Goal: Information Seeking & Learning: Compare options

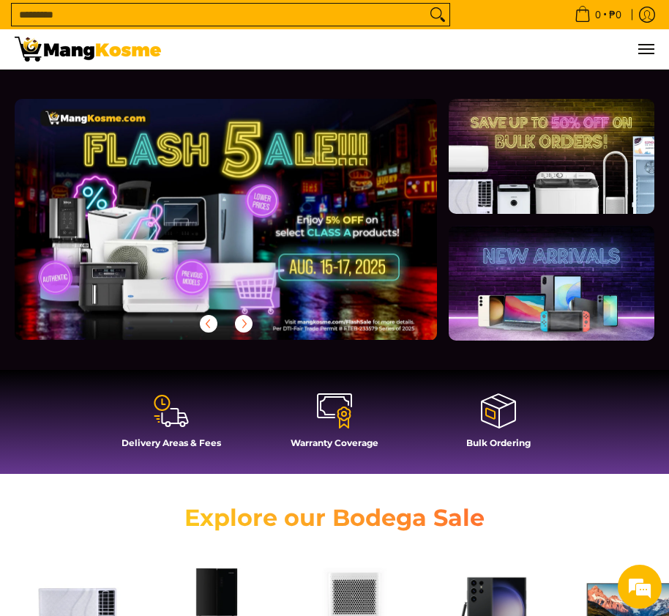
click at [275, 223] on link at bounding box center [249, 231] width 469 height 264
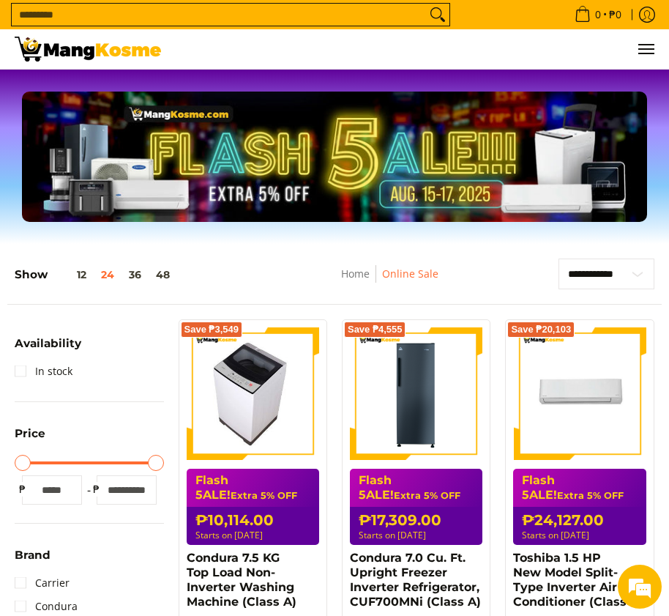
click at [250, 382] on img at bounding box center [253, 393] width 118 height 132
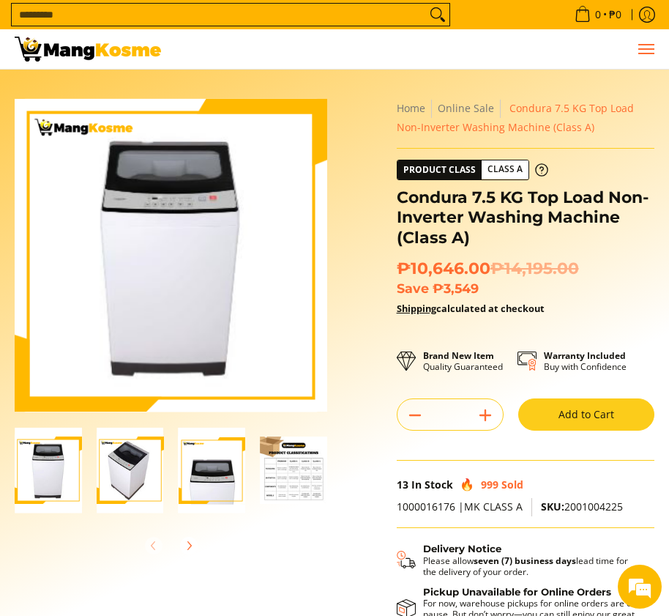
click at [654, 49] on span "Menu" at bounding box center [646, 49] width 18 height 0
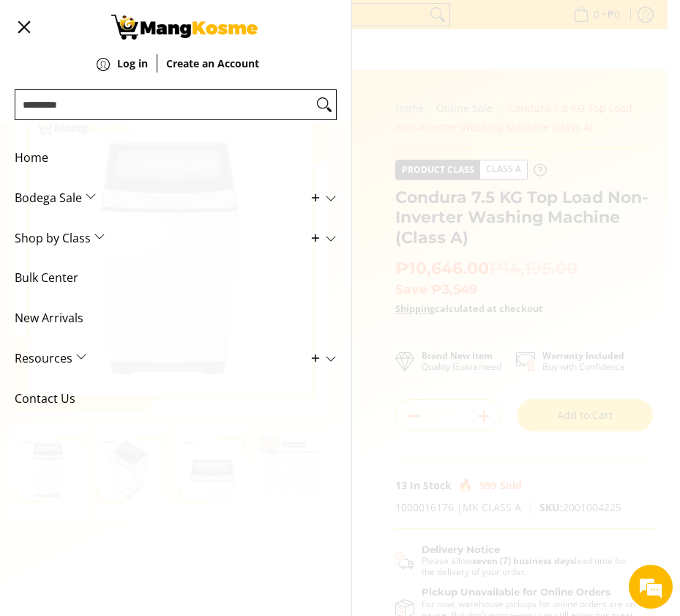
click at [90, 193] on span "Bodega Sale" at bounding box center [165, 198] width 300 height 40
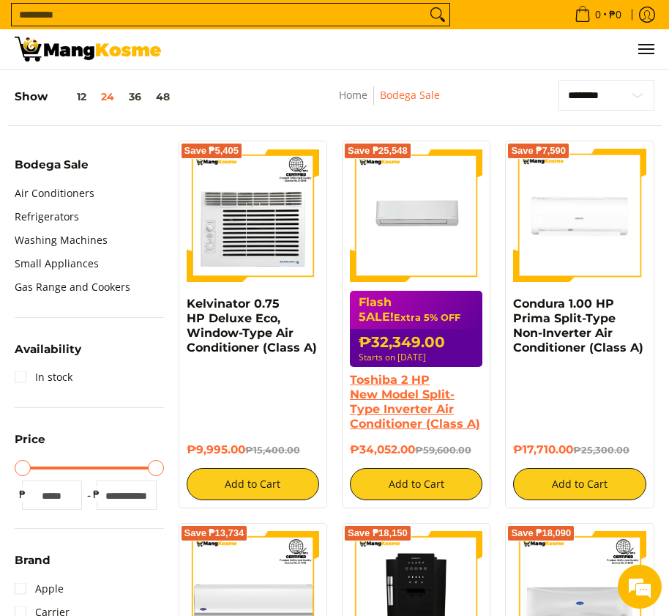
scroll to position [293, 0]
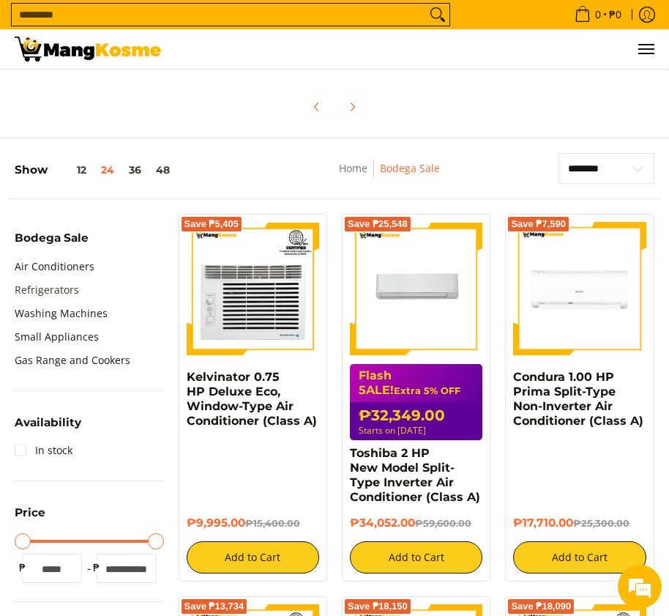
click at [37, 286] on link "Refrigerators" at bounding box center [47, 289] width 64 height 23
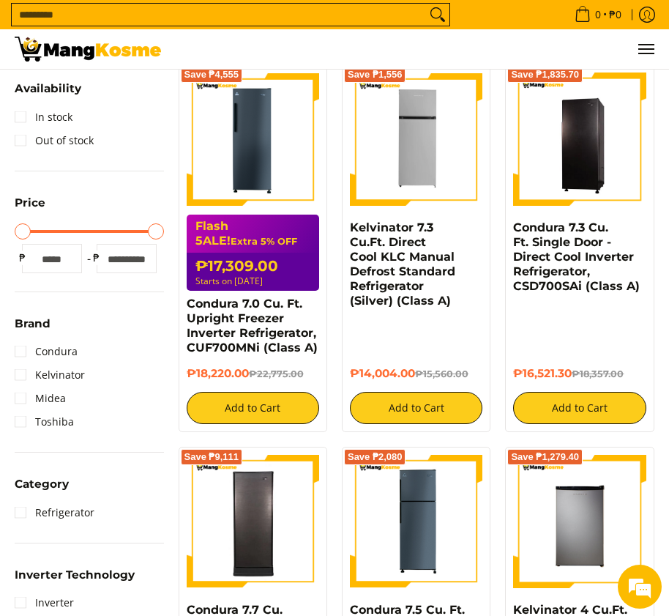
scroll to position [366, 0]
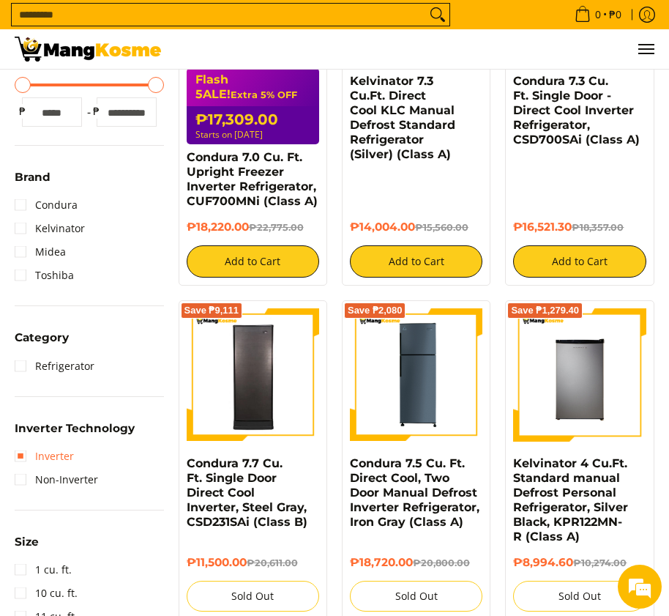
click at [19, 460] on link "Inverter" at bounding box center [44, 455] width 59 height 23
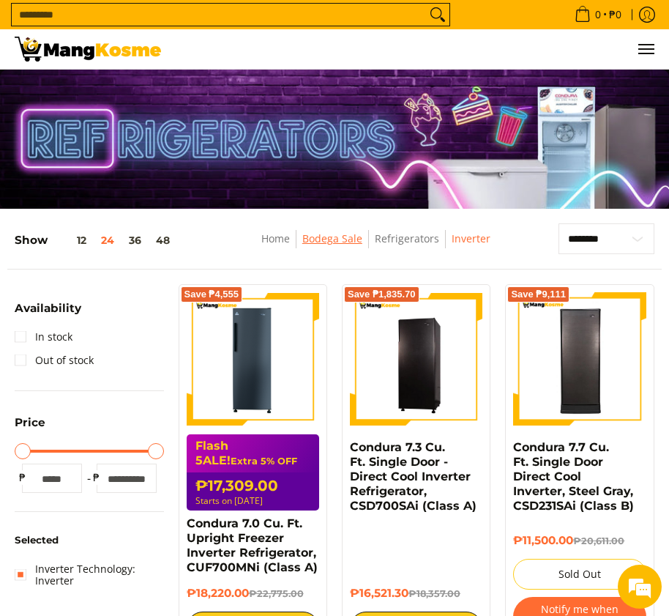
click at [330, 235] on link "Bodega Sale" at bounding box center [332, 238] width 60 height 14
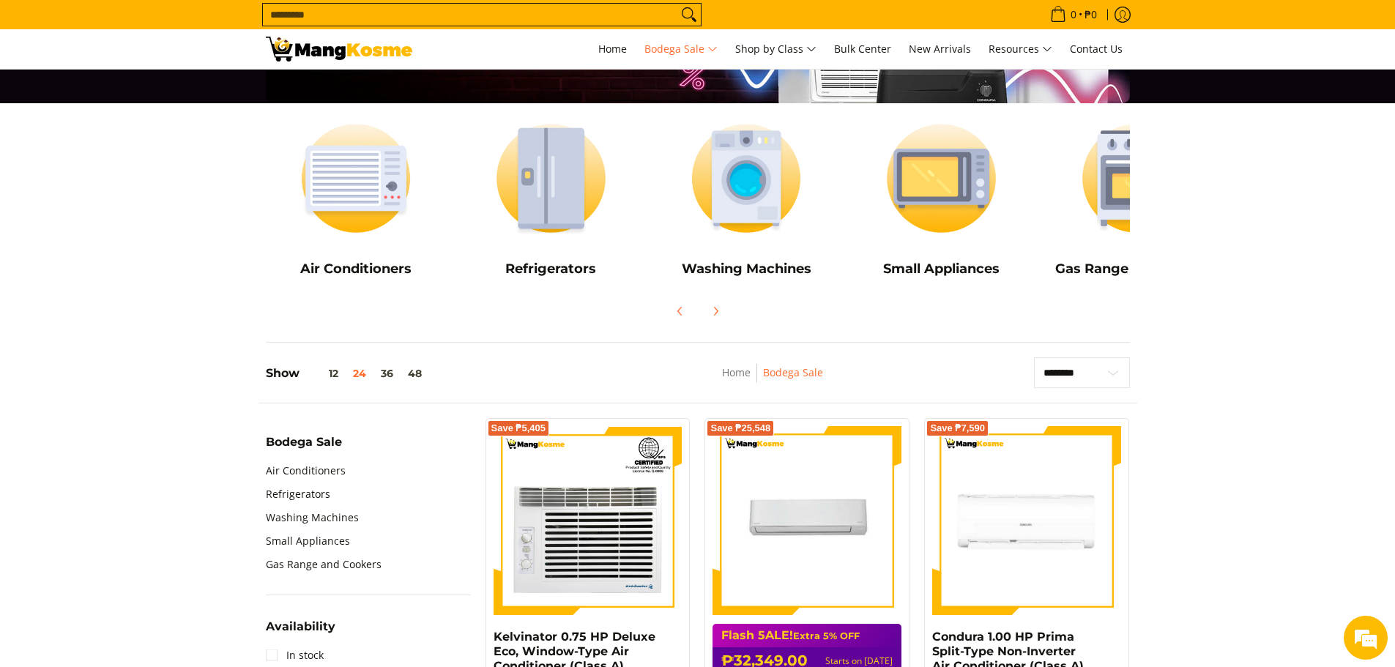
scroll to position [220, 0]
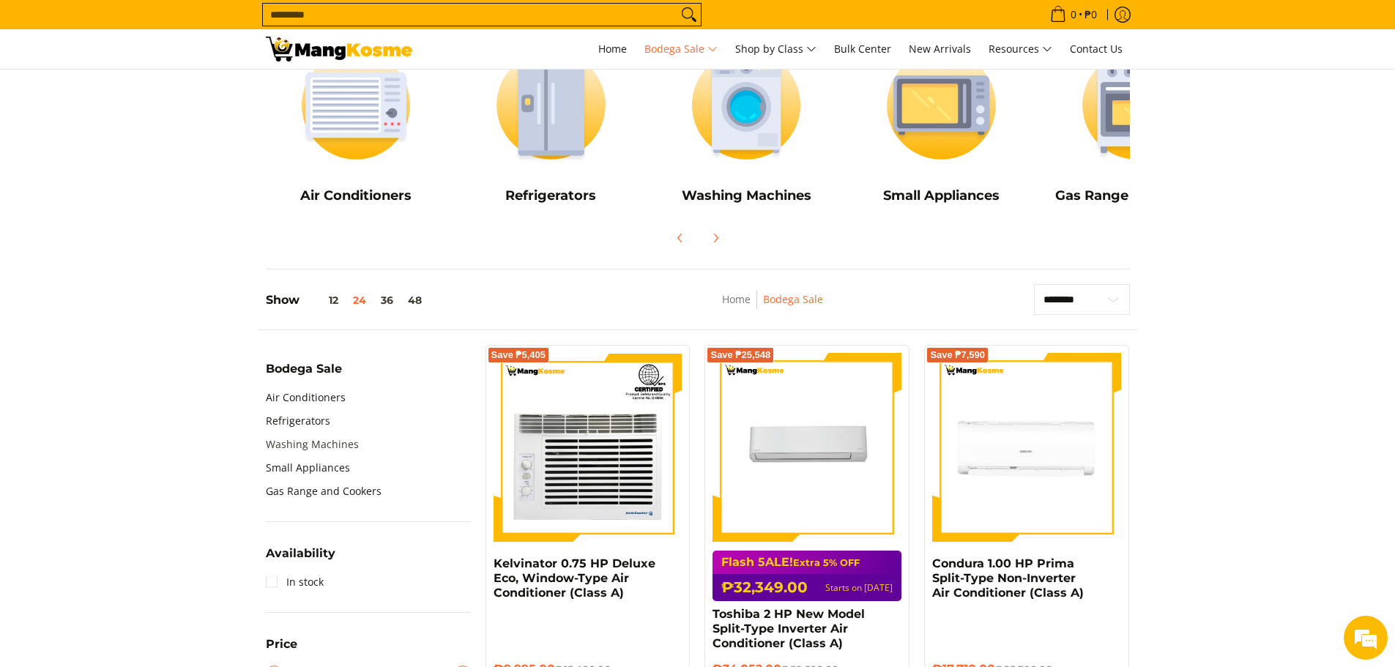
click at [311, 443] on link "Washing Machines" at bounding box center [312, 444] width 93 height 23
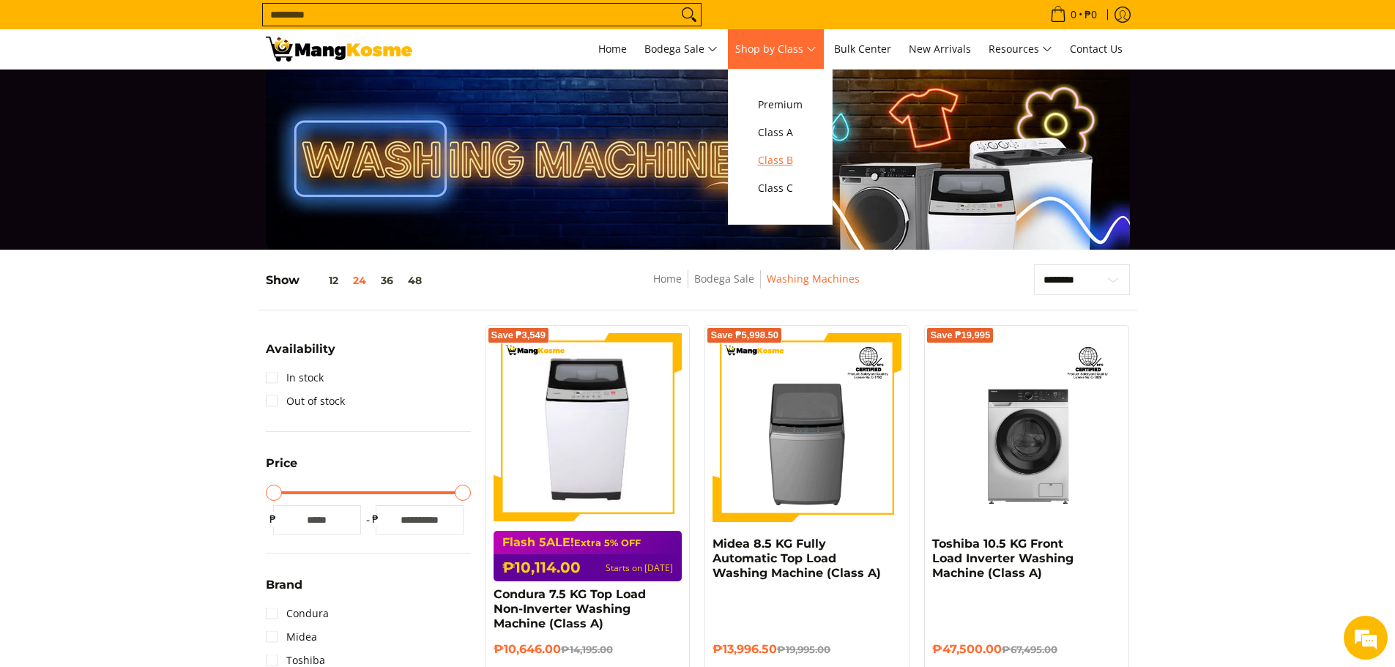
click at [781, 158] on span "Class B" at bounding box center [780, 161] width 45 height 18
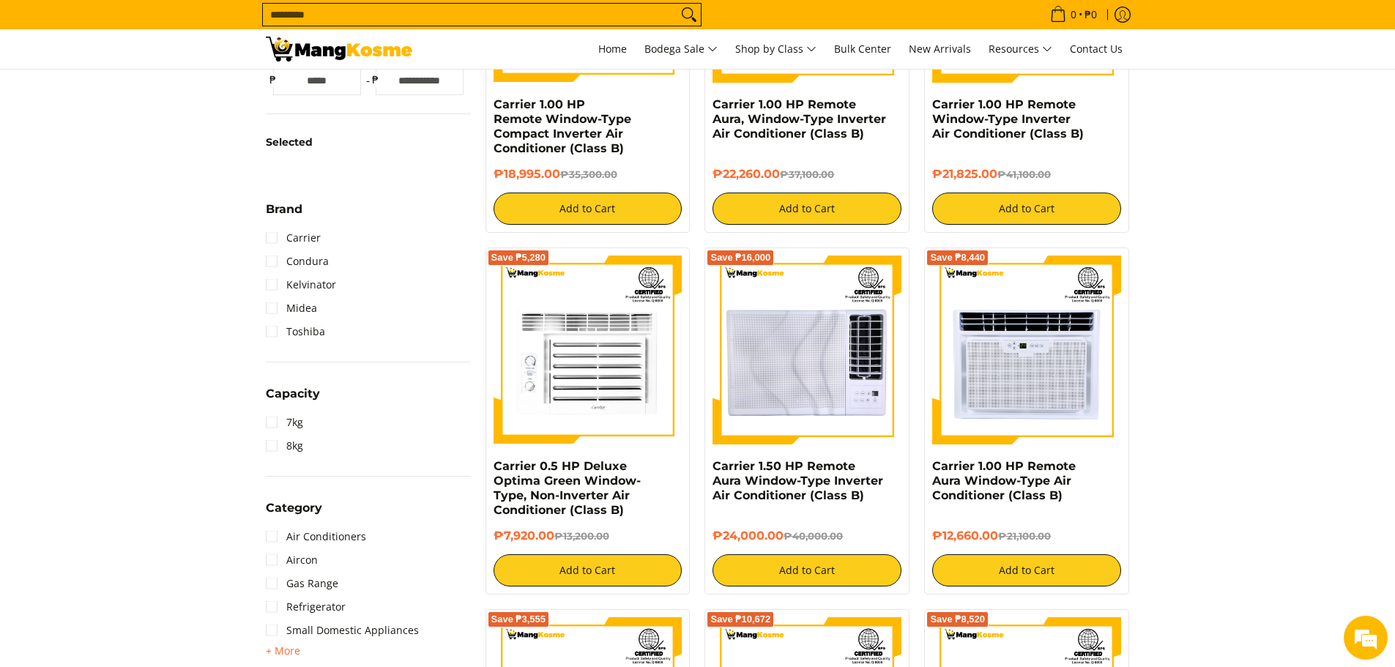
scroll to position [512, 0]
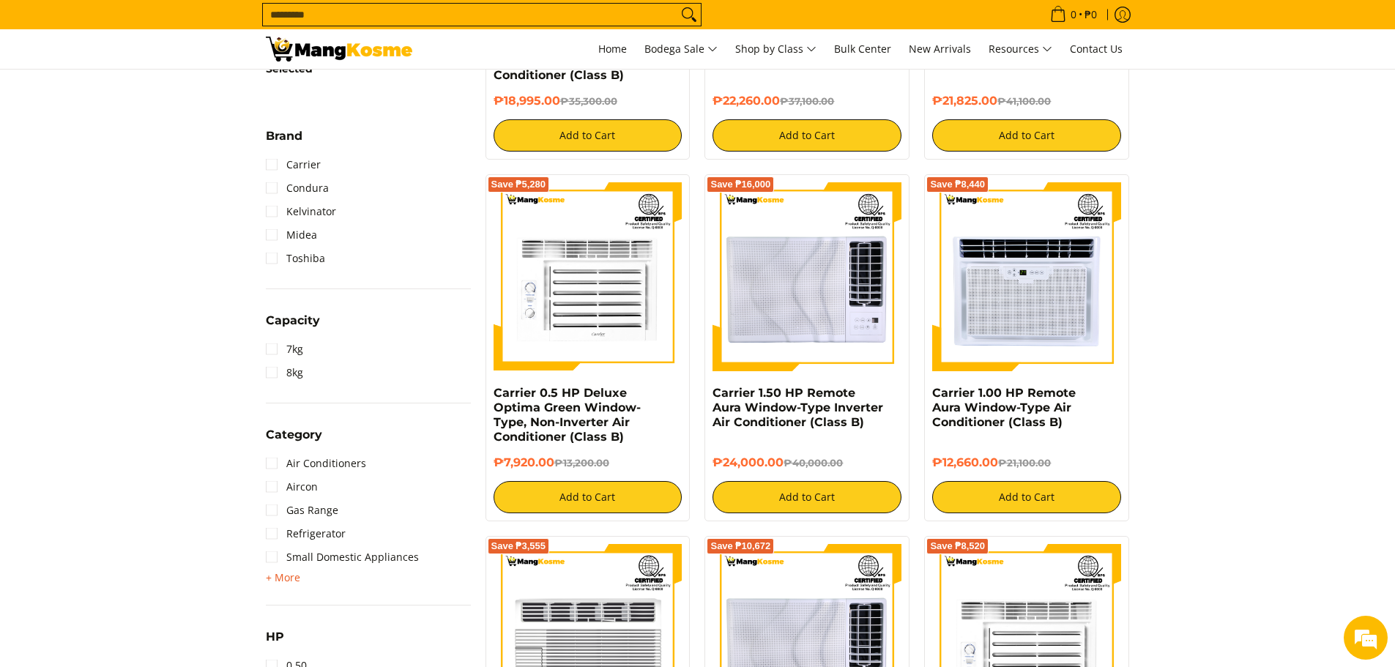
click at [277, 579] on span "+ More" at bounding box center [283, 578] width 34 height 12
click at [271, 533] on link "Refrigerator" at bounding box center [306, 533] width 80 height 23
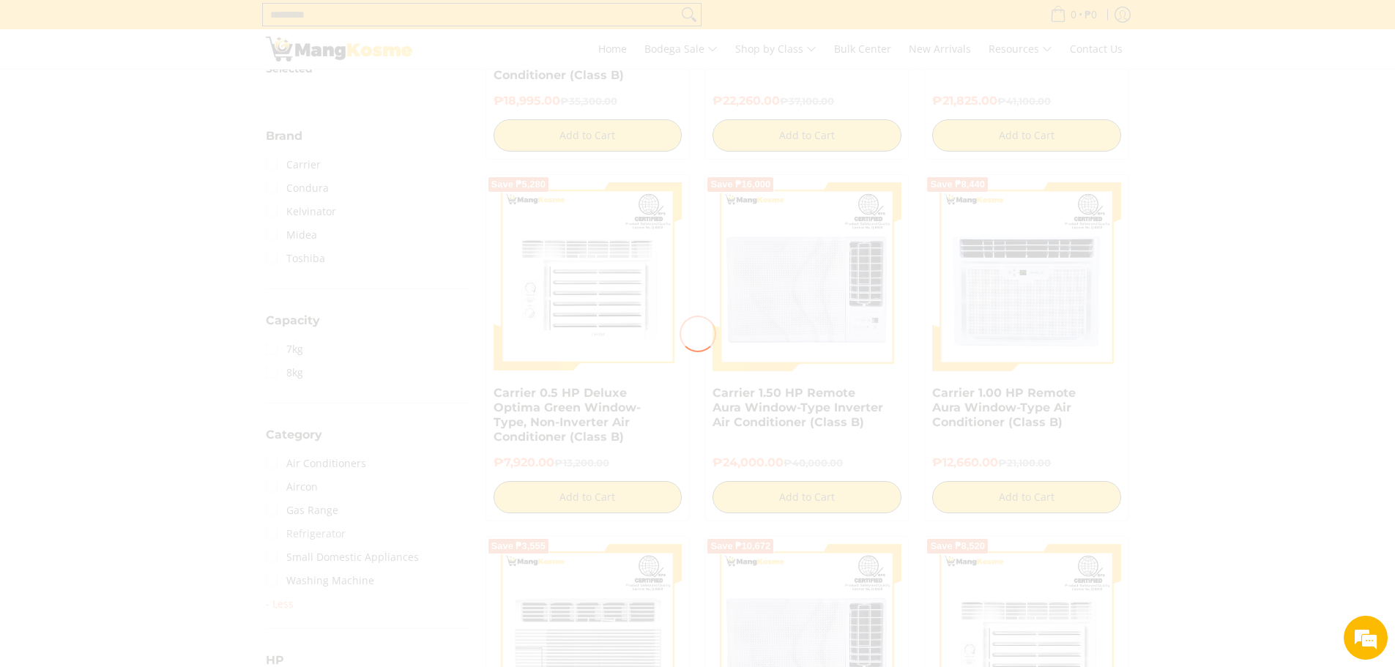
scroll to position [0, 0]
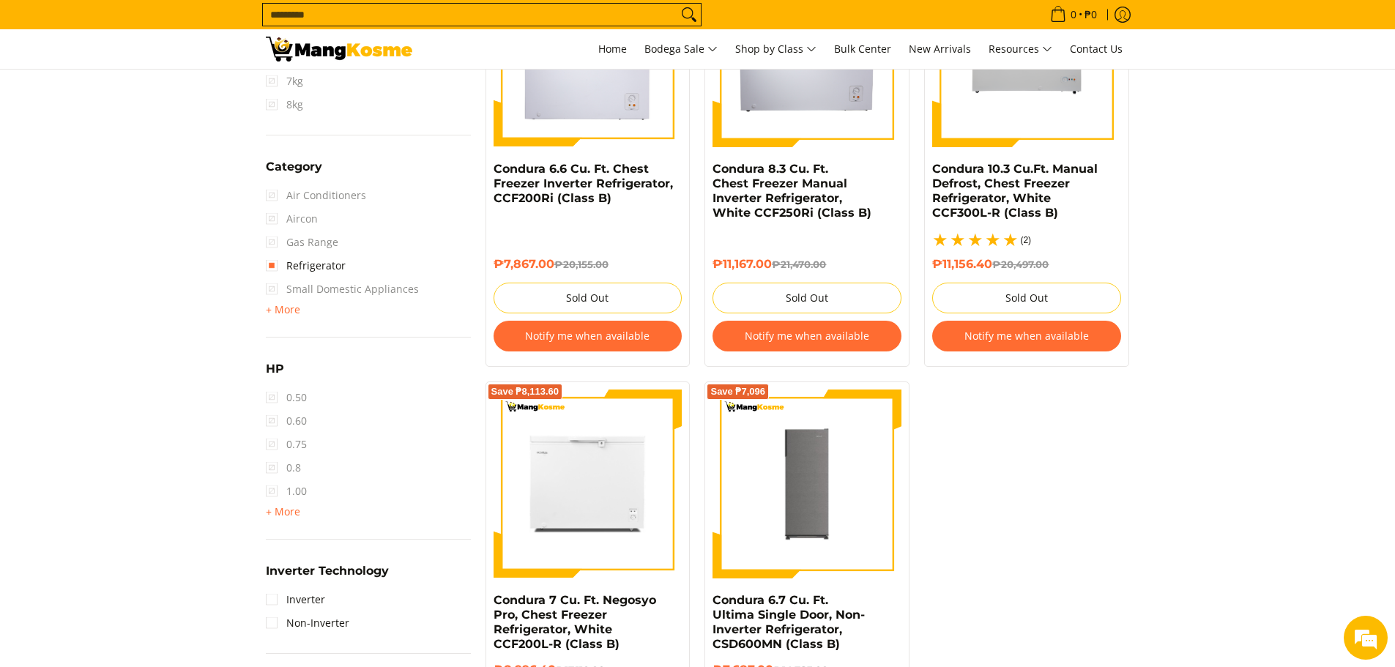
scroll to position [854, 0]
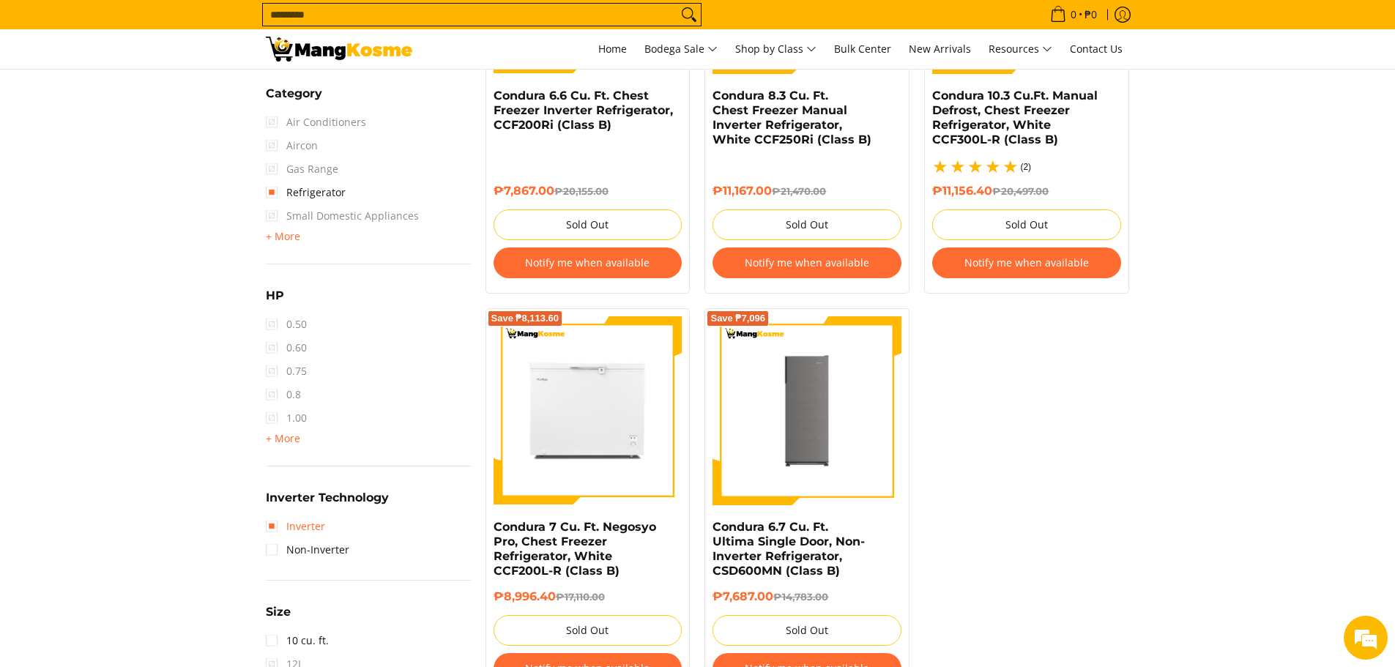
click at [274, 528] on link "Inverter" at bounding box center [295, 526] width 59 height 23
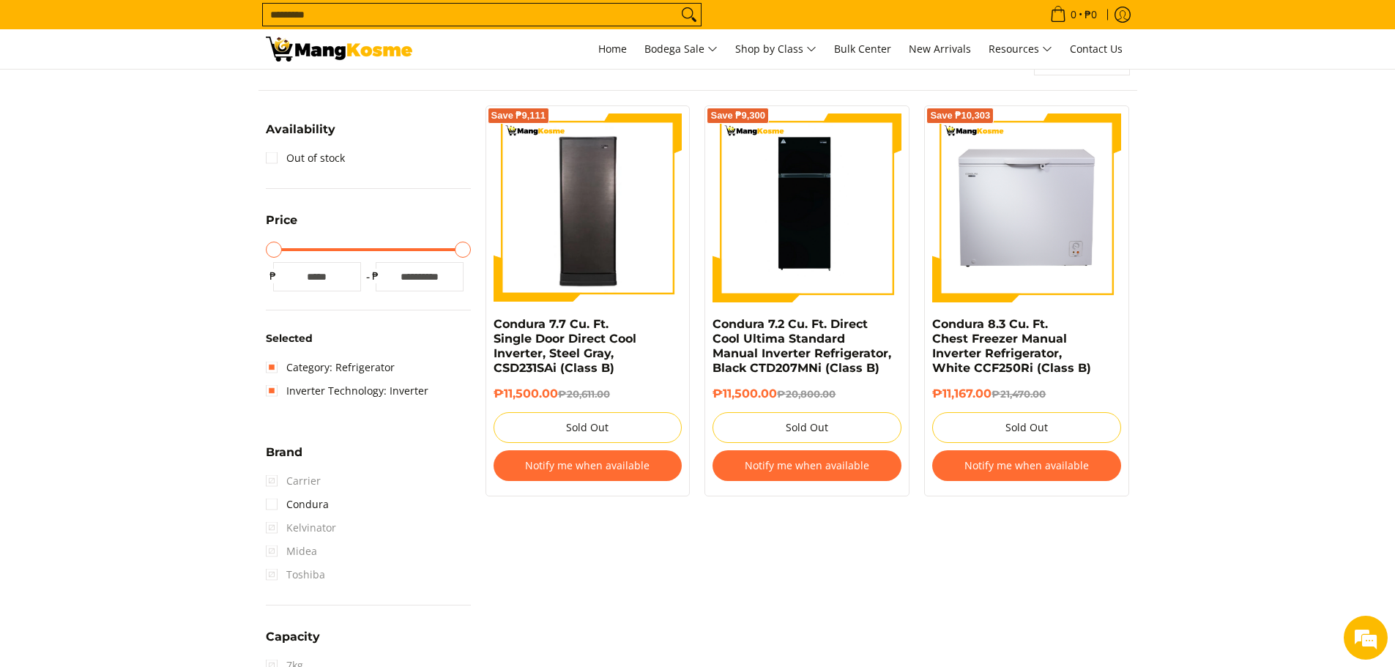
scroll to position [146, 0]
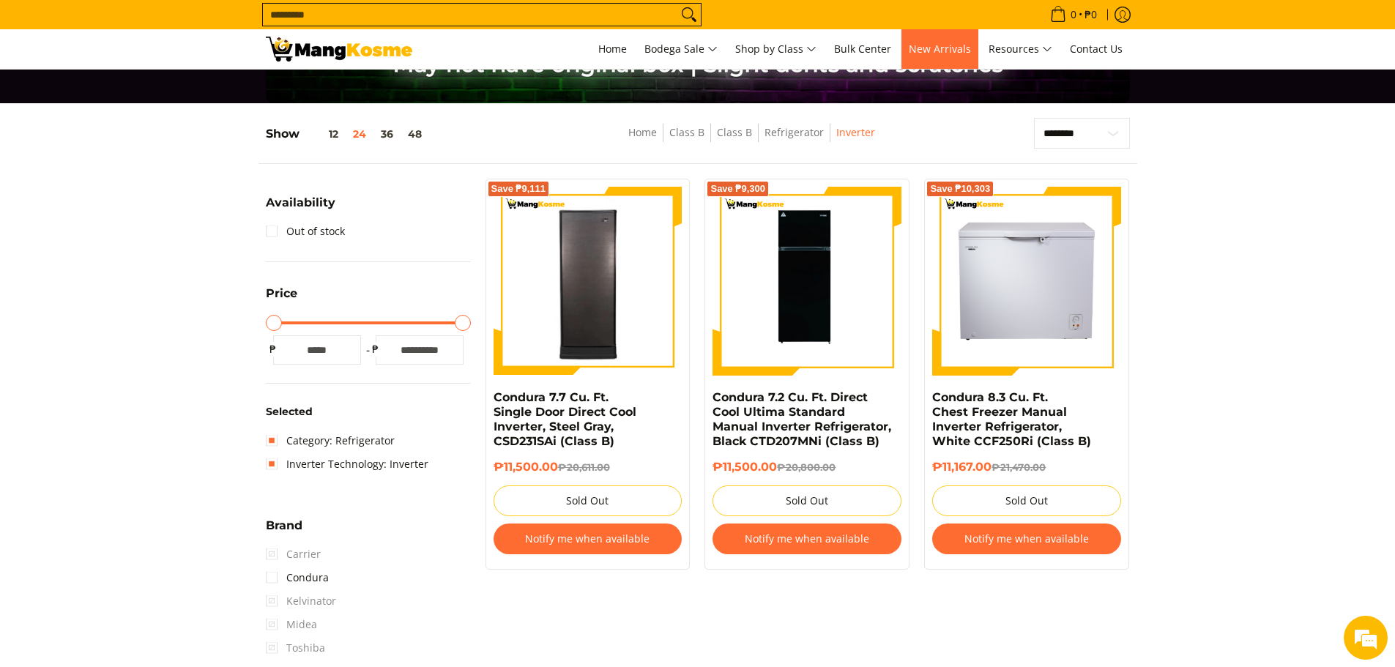
click at [952, 46] on span "New Arrivals" at bounding box center [939, 49] width 62 height 14
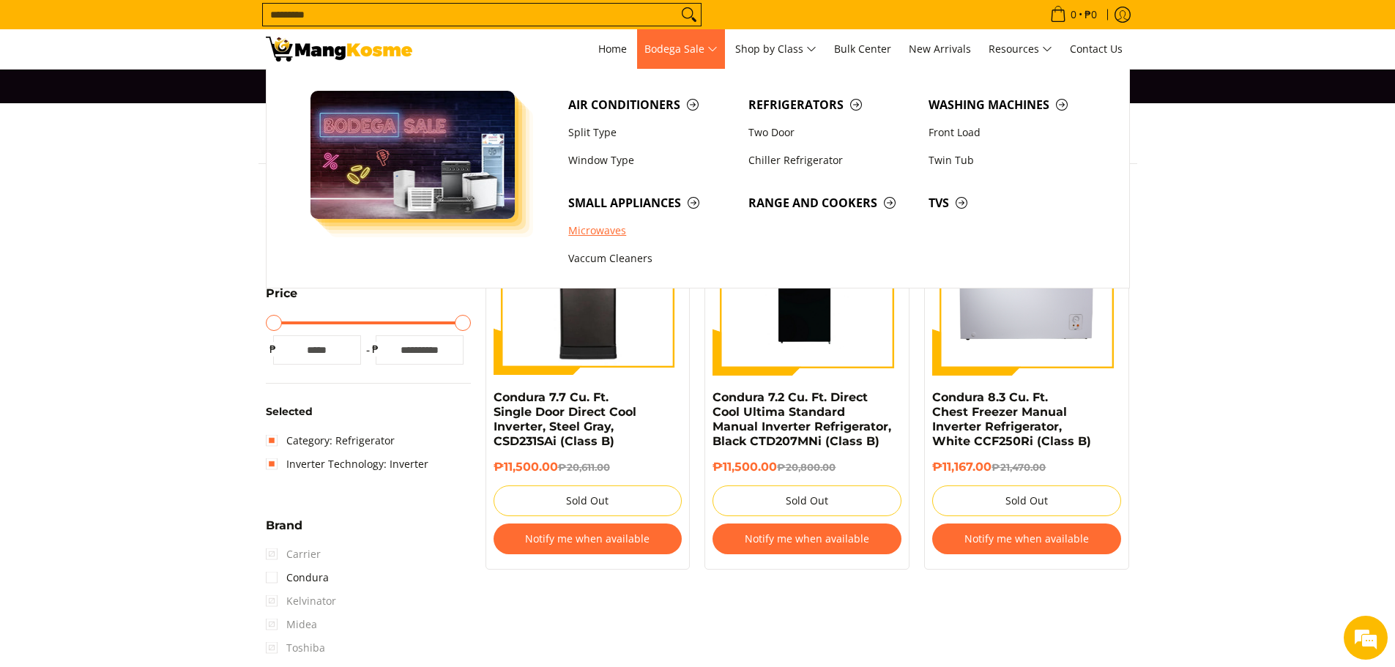
click at [606, 232] on link "Microwaves" at bounding box center [651, 231] width 180 height 28
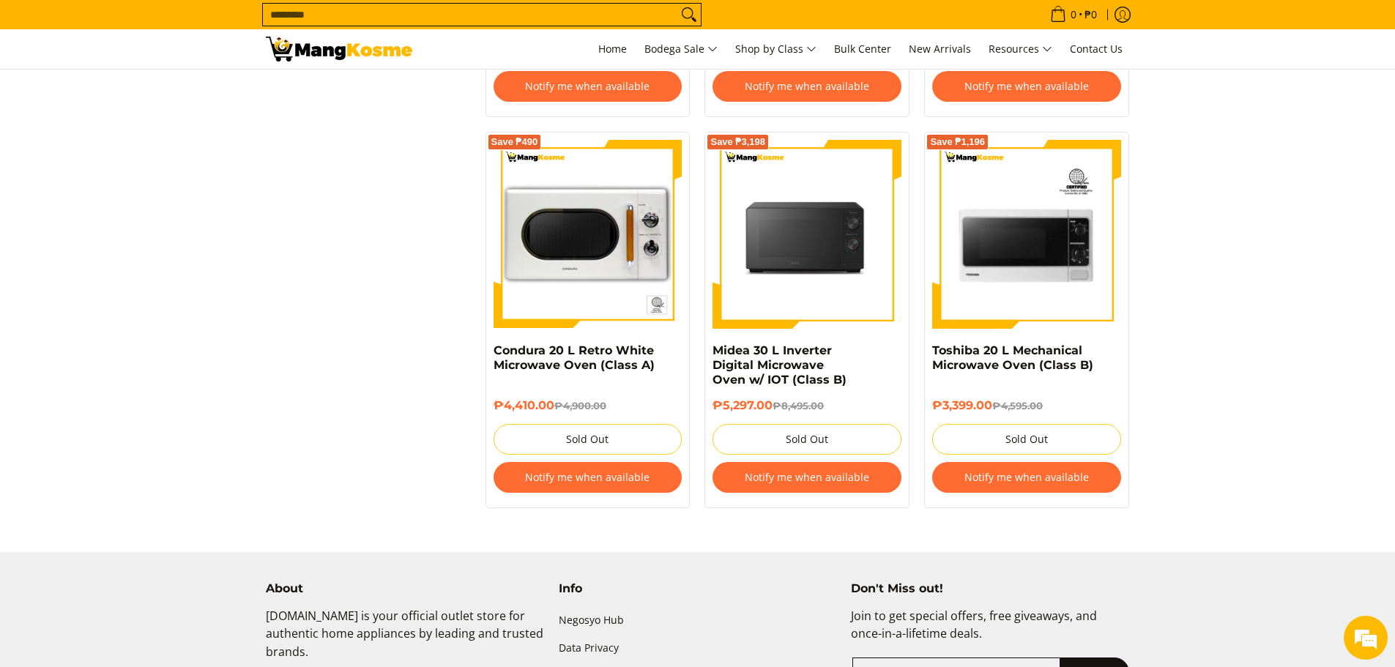
scroll to position [1830, 0]
